Goal: Task Accomplishment & Management: Manage account settings

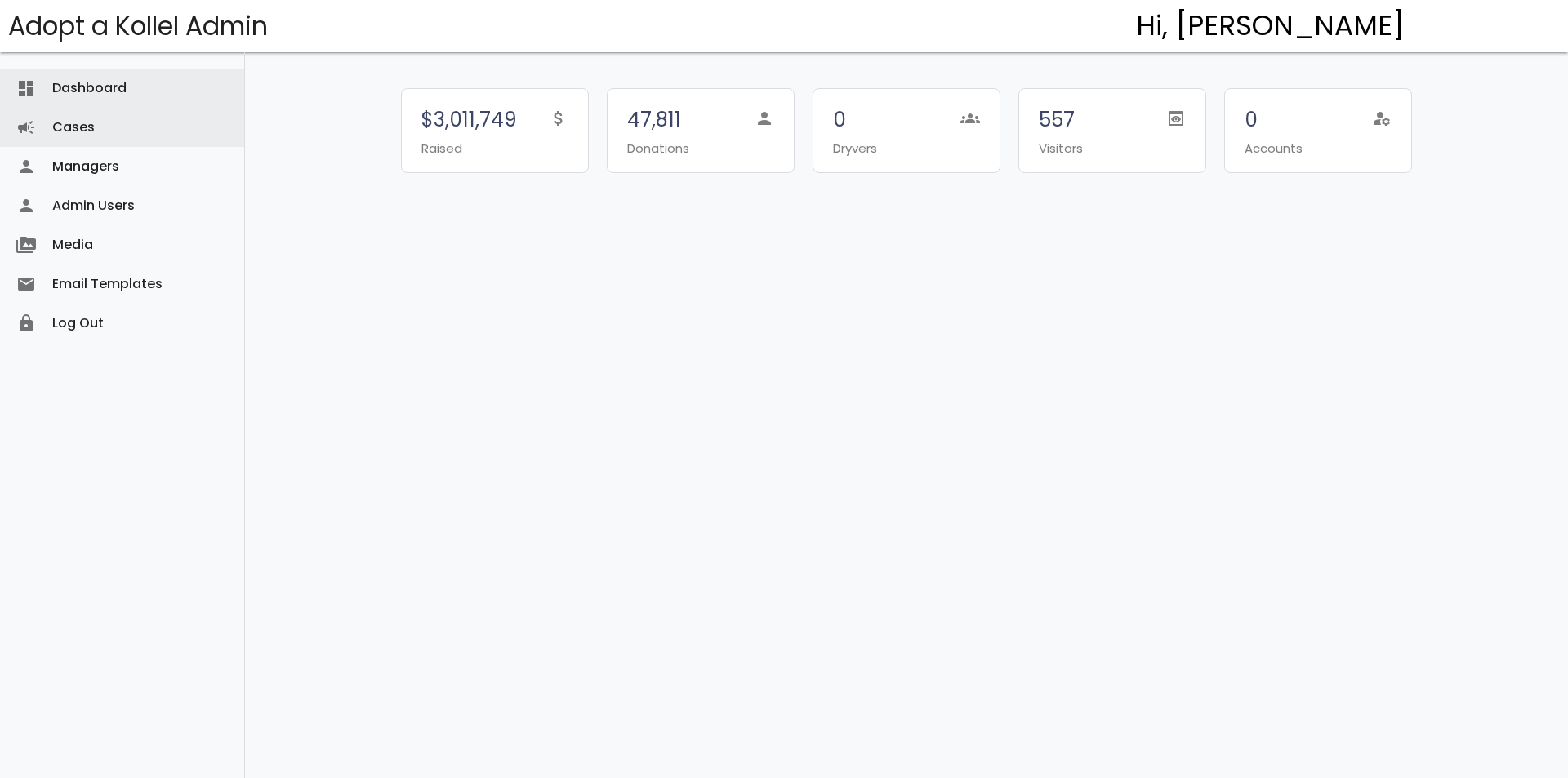
click at [116, 144] on link "Cases campaign" at bounding box center [122, 128] width 244 height 39
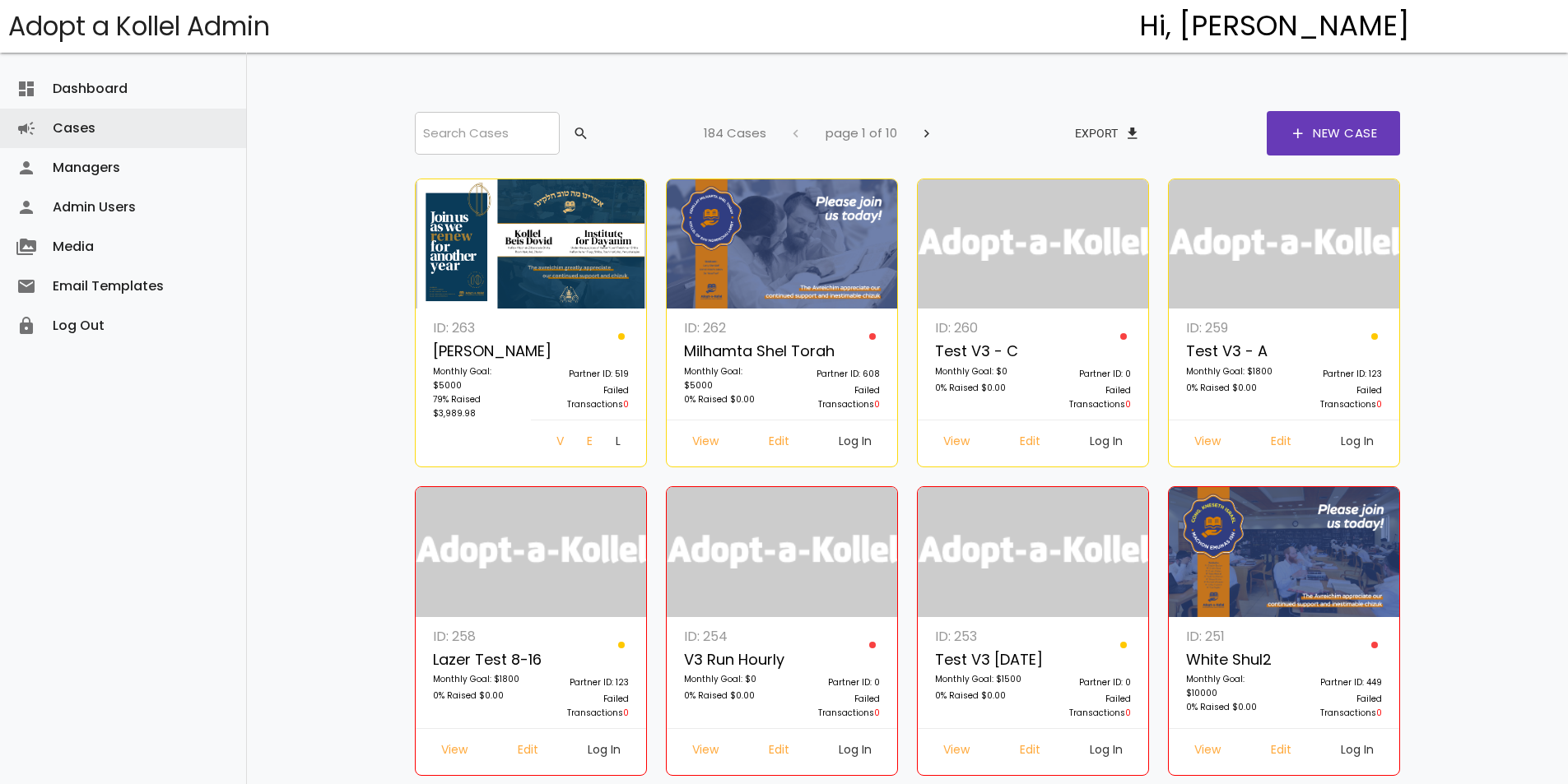
click at [779, 420] on div "ID: 262 Milhamta Shel Torah Monthly Goal: $5000 0% Raised $0.00 Partner ID: 608…" at bounding box center [782, 387] width 231 height 158
click at [780, 430] on div "View Edit Log In" at bounding box center [782, 444] width 231 height 47
click at [789, 431] on link "Edit" at bounding box center [779, 443] width 47 height 29
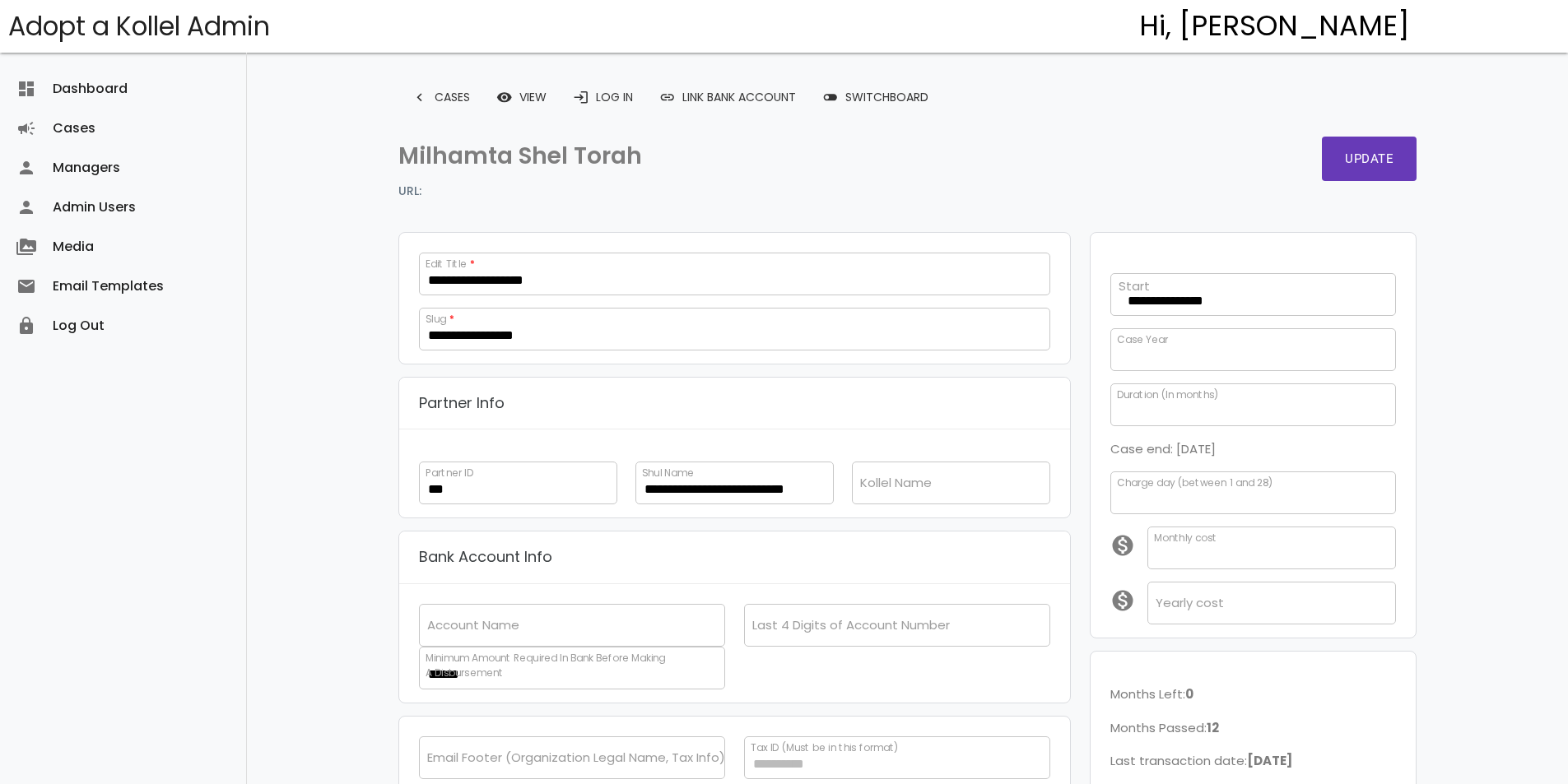
scroll to position [25, 0]
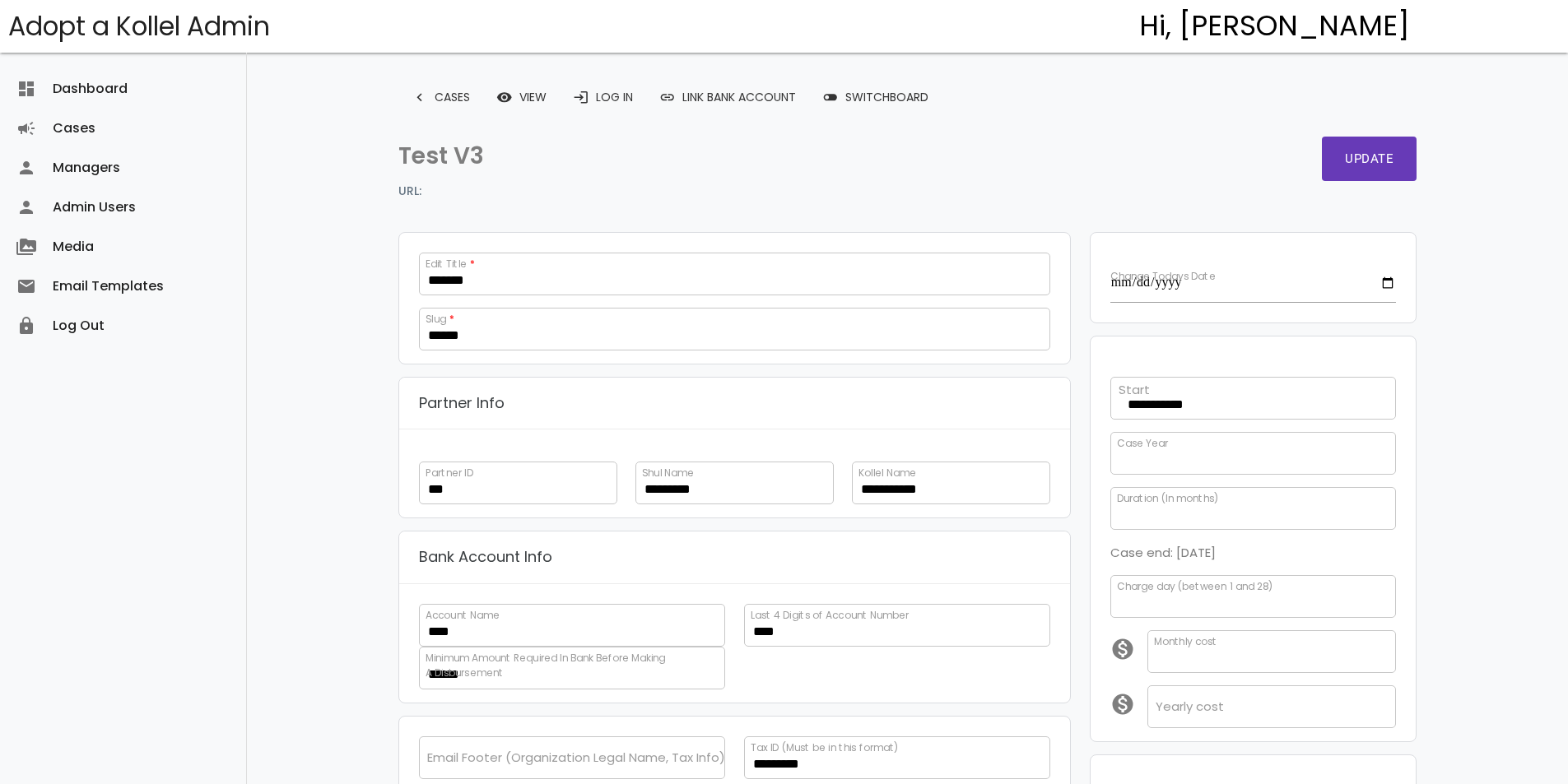
select select
click at [623, 104] on link "login Log In" at bounding box center [602, 96] width 86 height 29
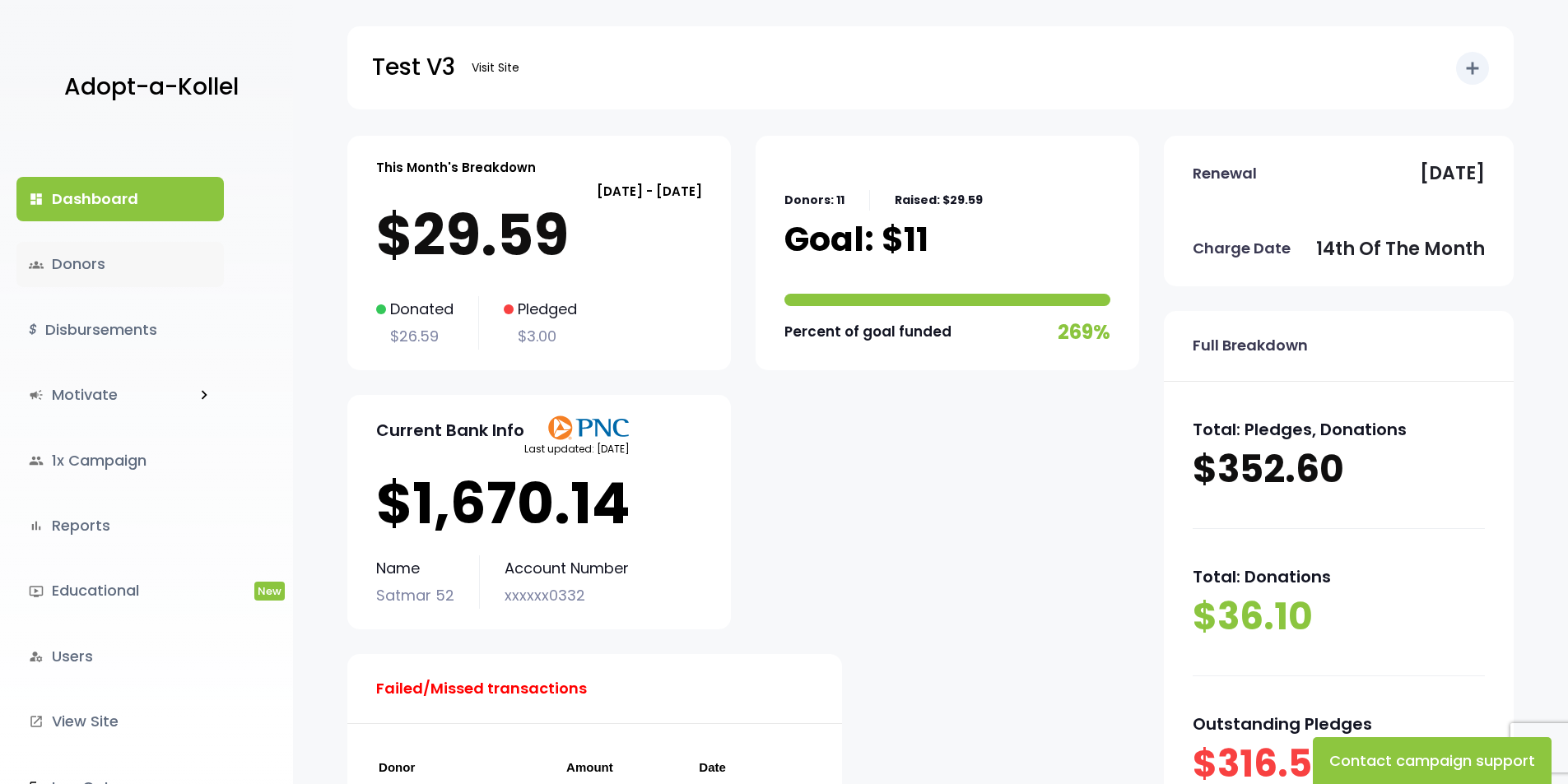
click at [150, 252] on link "groups Donors" at bounding box center [119, 264] width 207 height 44
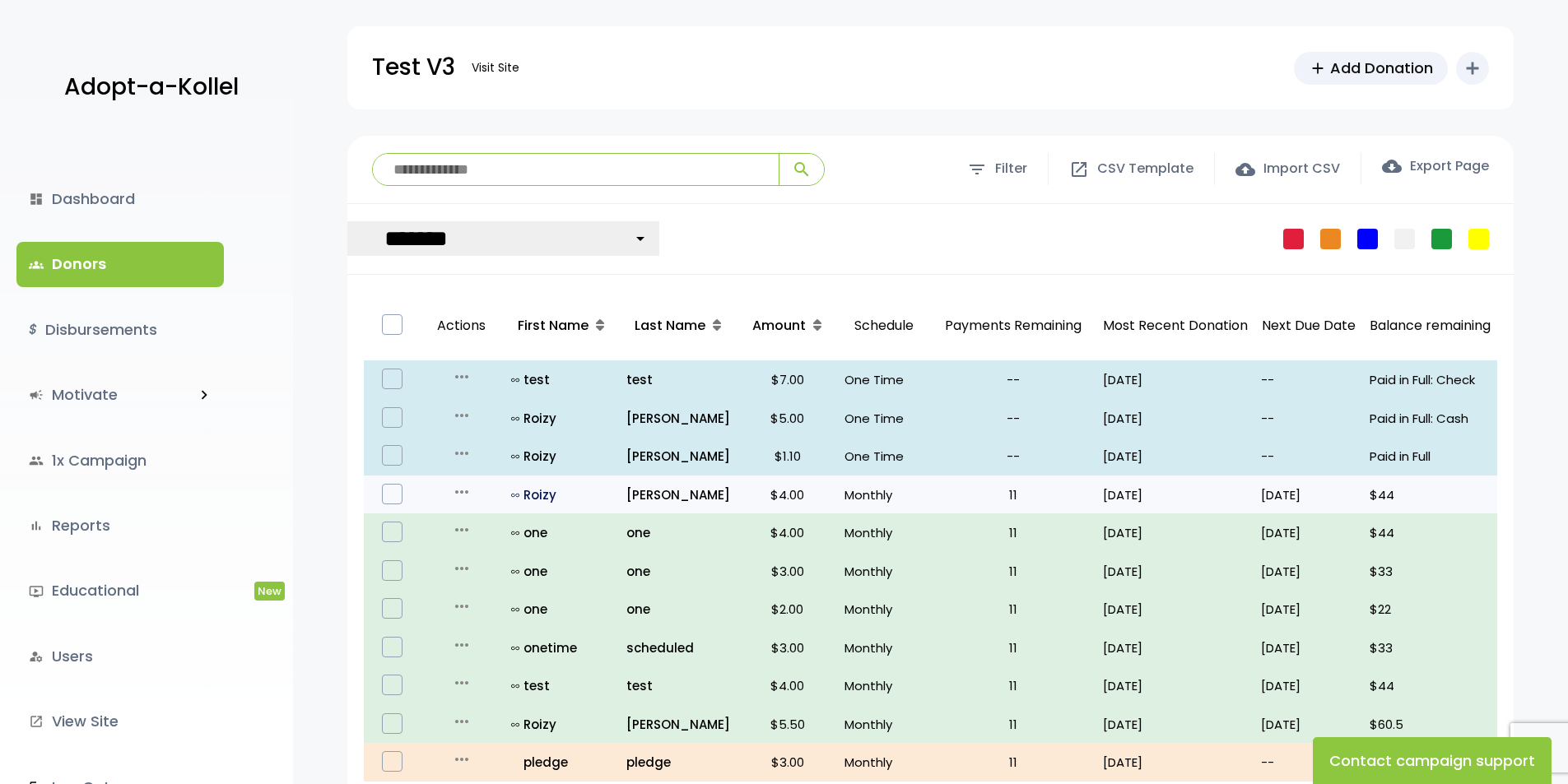
click at [534, 505] on p "all_inclusive [PERSON_NAME]" at bounding box center [562, 494] width 102 height 22
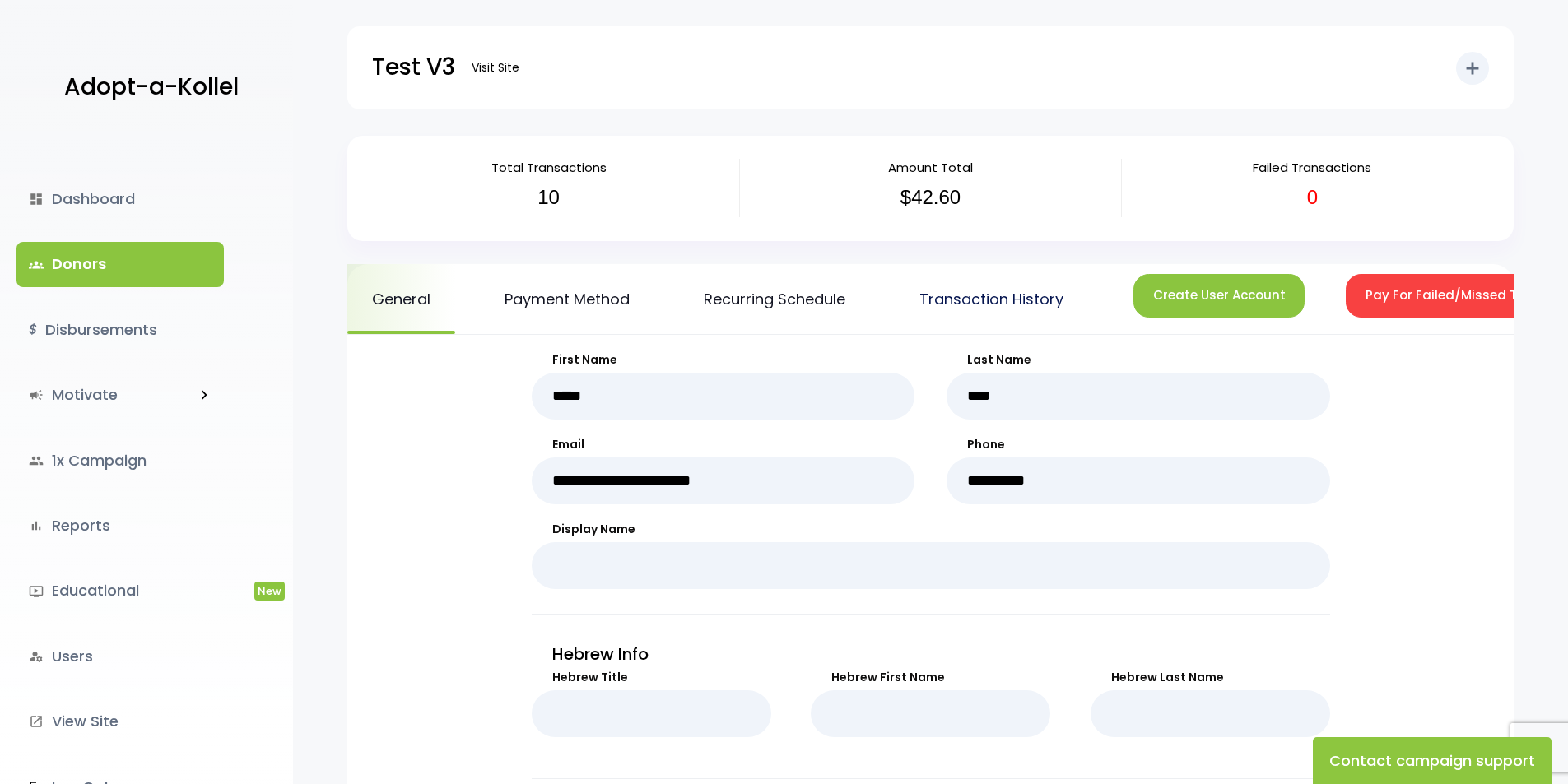
click at [1022, 305] on link "Transaction History" at bounding box center [991, 299] width 193 height 70
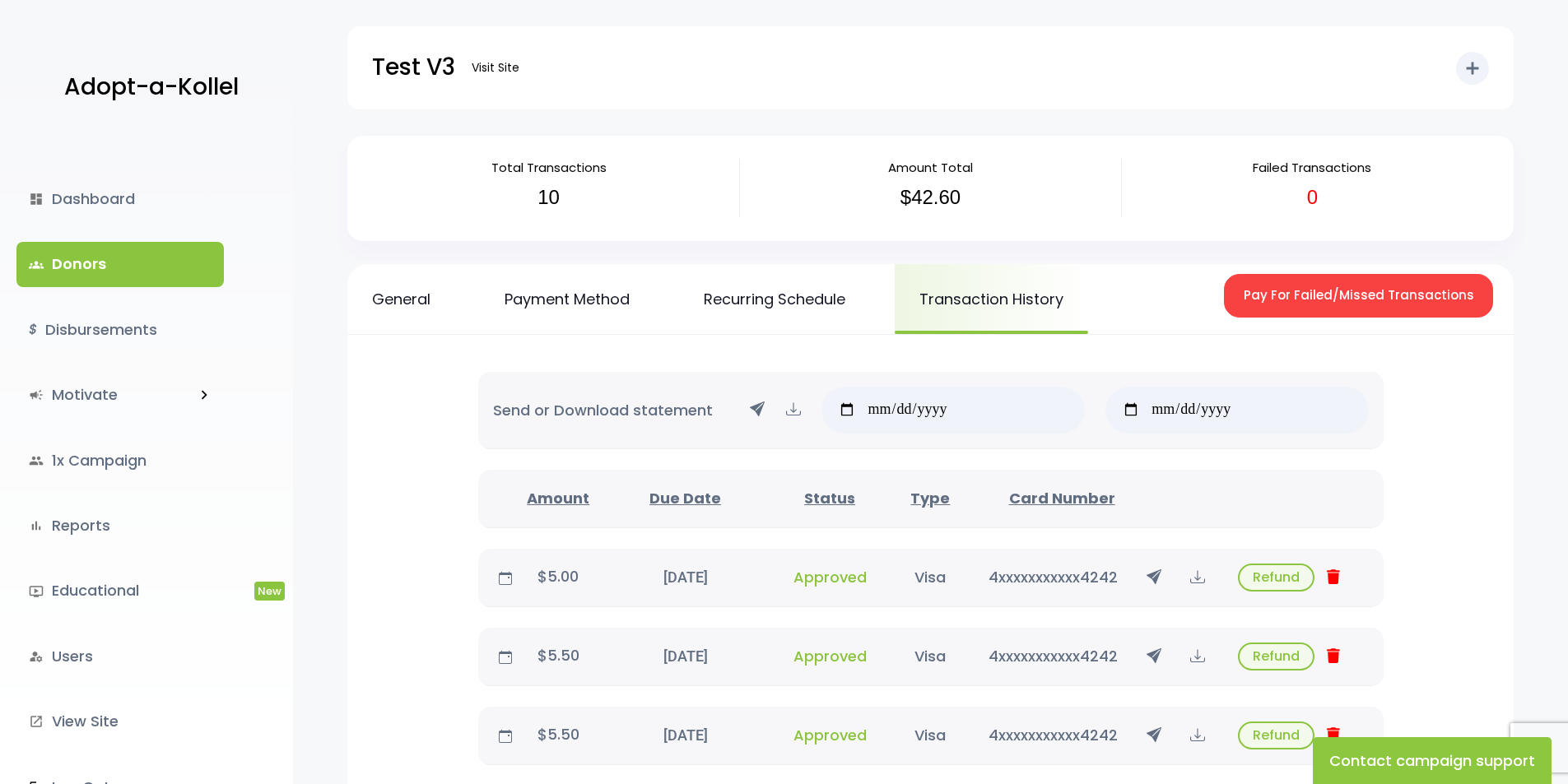
click at [1190, 577] on icon at bounding box center [1198, 577] width 15 height 21
click at [1203, 581] on icon at bounding box center [1198, 577] width 15 height 21
